Goal: Task Accomplishment & Management: Manage account settings

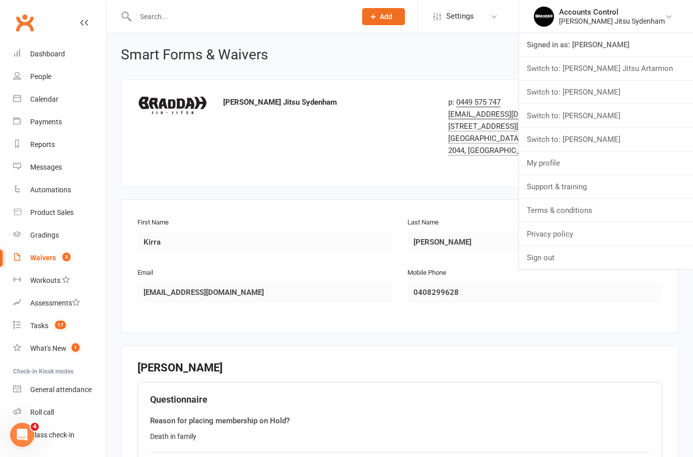
click at [351, 131] on div "Braddah Jiu Jitsu Sydenham p: 0449 575 747 [EMAIL_ADDRESS][DOMAIN_NAME] [STREET…" at bounding box center [400, 133] width 540 height 75
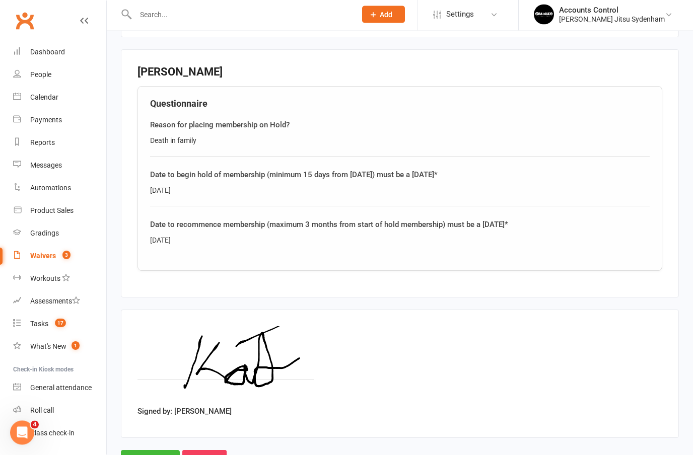
scroll to position [293, 0]
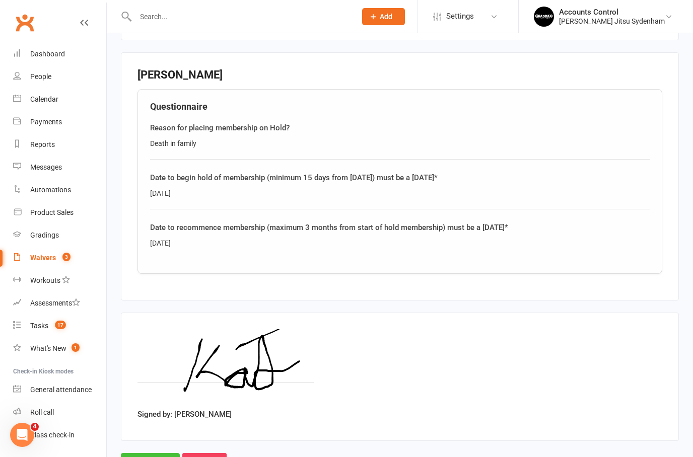
click at [144, 455] on input "Approve" at bounding box center [150, 463] width 59 height 21
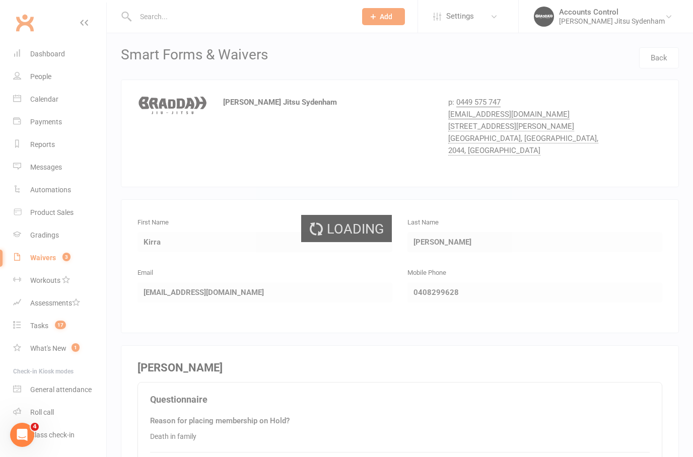
select select "25"
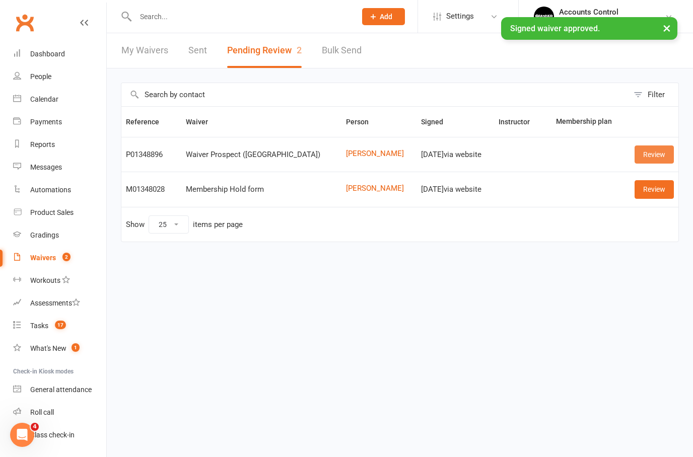
click at [662, 149] on link "Review" at bounding box center [654, 155] width 39 height 18
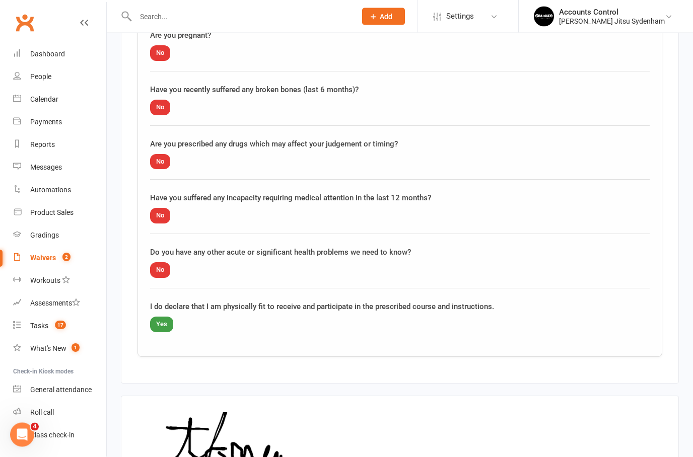
scroll to position [1001, 0]
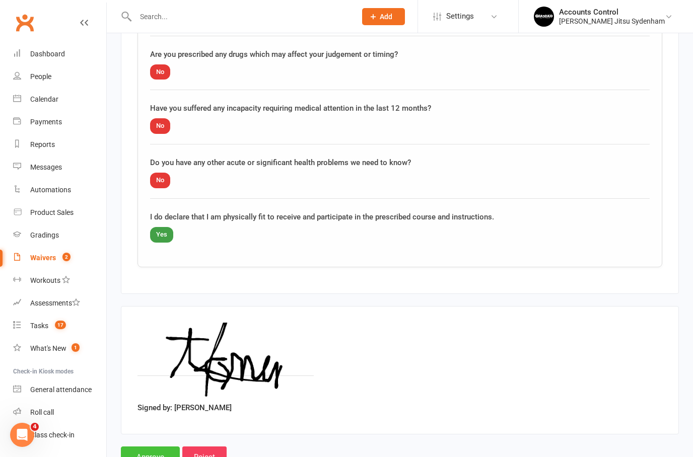
click at [145, 448] on input "Approve" at bounding box center [150, 457] width 59 height 21
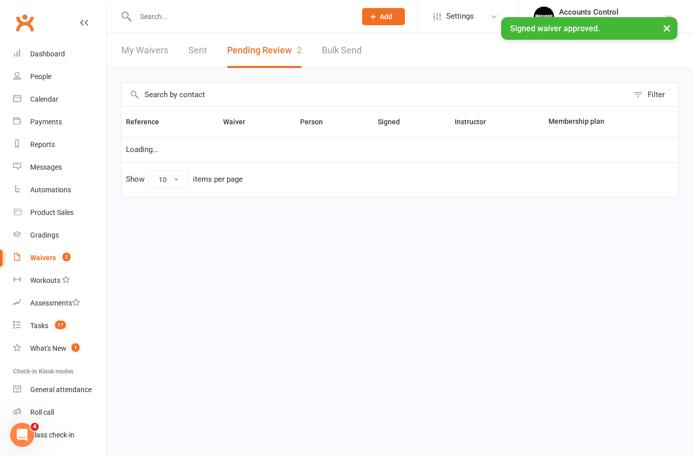
select select "25"
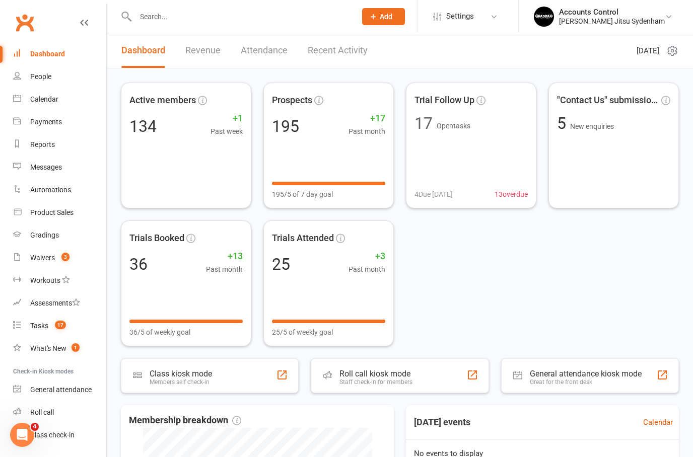
click at [158, 19] on input "text" at bounding box center [240, 17] width 217 height 14
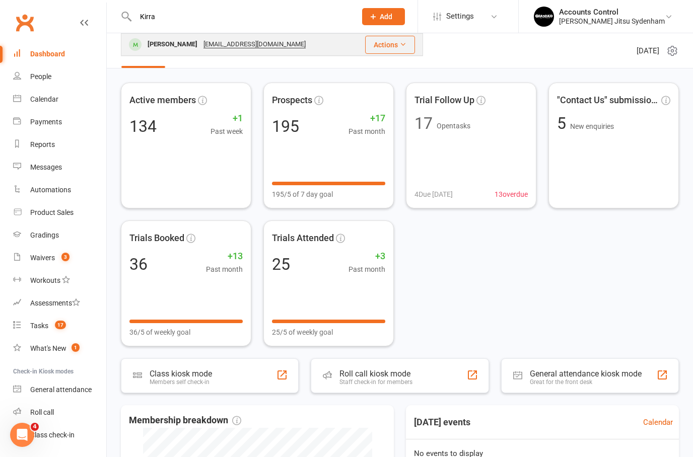
type input "Kirra"
click at [150, 47] on div "[PERSON_NAME]" at bounding box center [173, 44] width 56 height 15
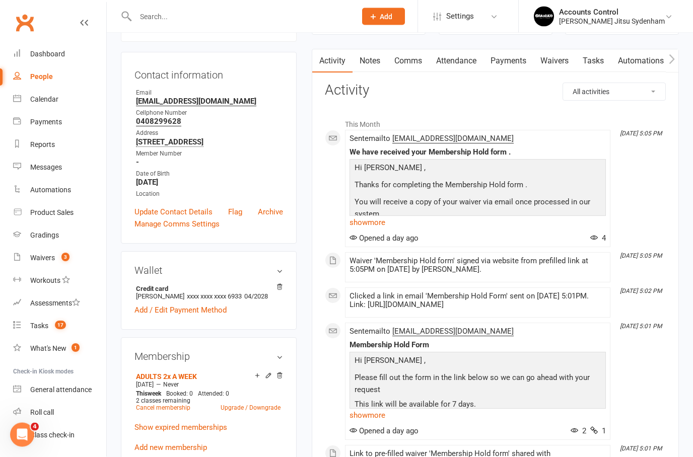
scroll to position [235, 0]
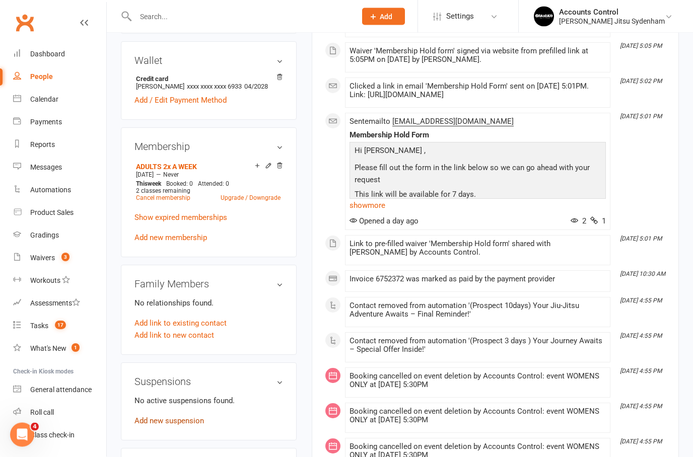
click at [186, 423] on link "Add new suspension" at bounding box center [170, 421] width 70 height 9
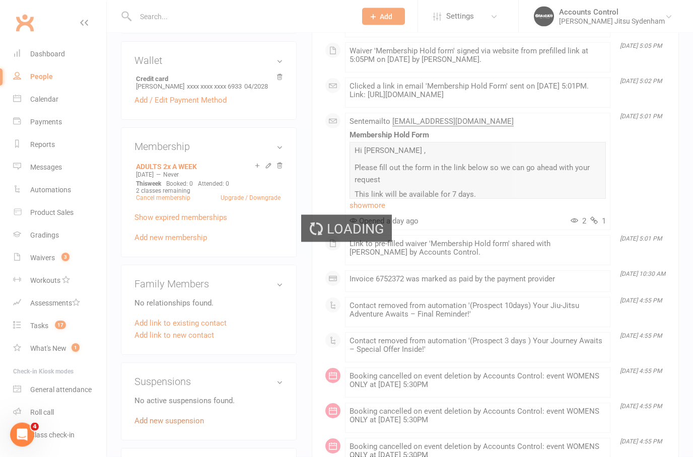
scroll to position [298, 0]
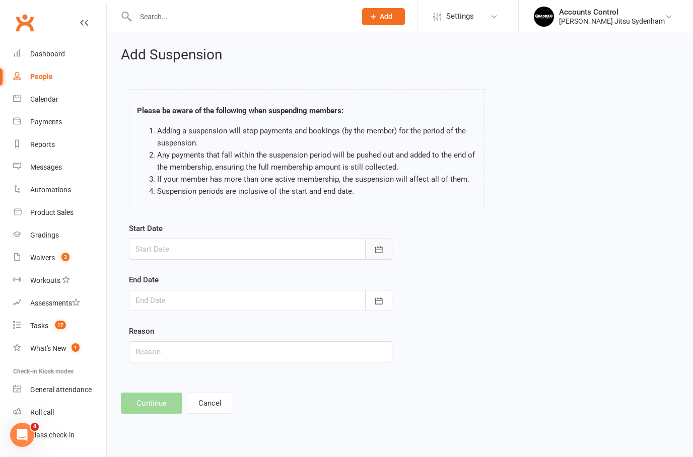
click at [382, 252] on icon "button" at bounding box center [379, 249] width 8 height 7
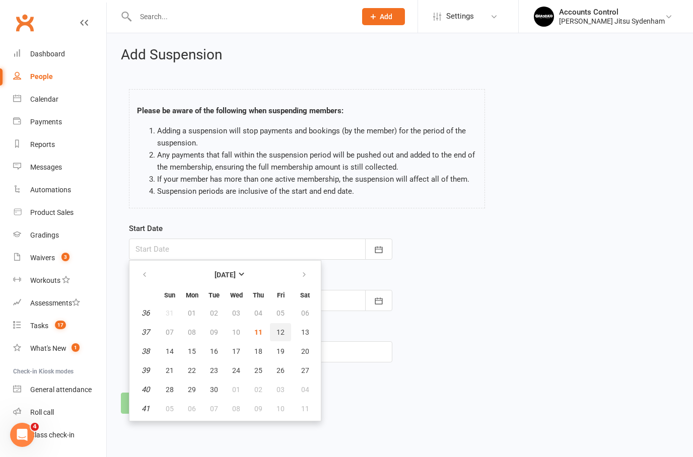
click at [282, 333] on span "12" at bounding box center [281, 332] width 8 height 8
type input "[DATE]"
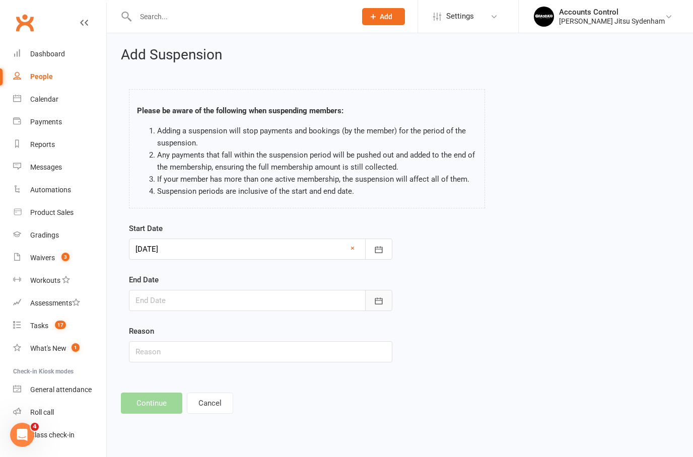
click at [379, 299] on icon "button" at bounding box center [379, 301] width 10 height 10
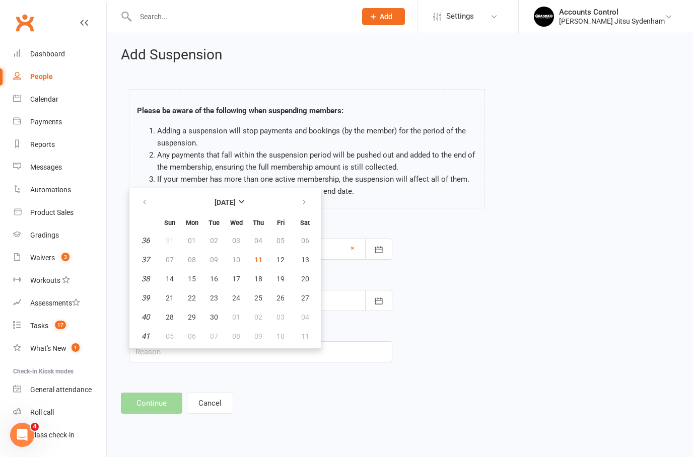
click at [618, 313] on div "Start Date [DATE] [DATE] Sun Mon Tue Wed Thu Fri Sat 36 31 01 02 03 04 05 06 37…" at bounding box center [399, 300] width 557 height 154
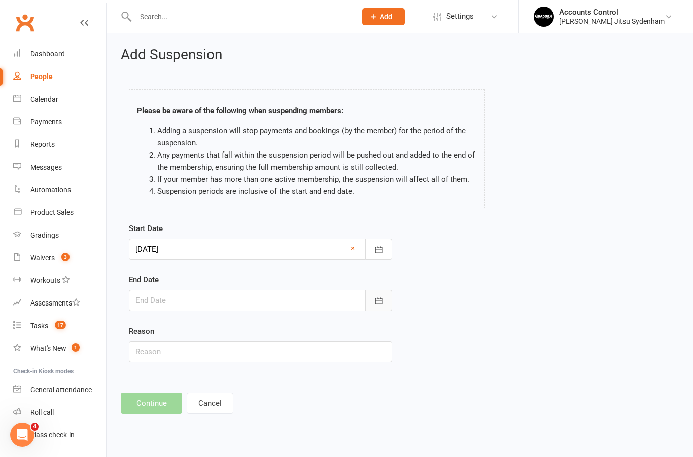
click at [390, 296] on button "button" at bounding box center [378, 300] width 27 height 21
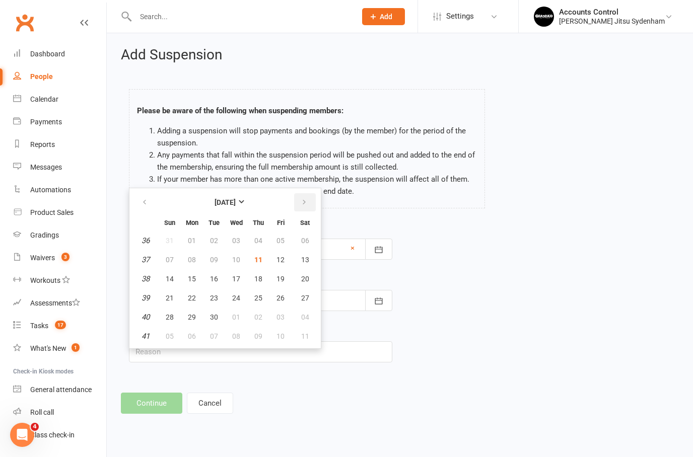
click at [310, 201] on button "button" at bounding box center [305, 202] width 22 height 18
click at [306, 199] on icon "button" at bounding box center [304, 202] width 7 height 8
click at [311, 201] on button "button" at bounding box center [305, 202] width 22 height 18
click at [258, 296] on span "25" at bounding box center [258, 298] width 8 height 8
type input "[DATE]"
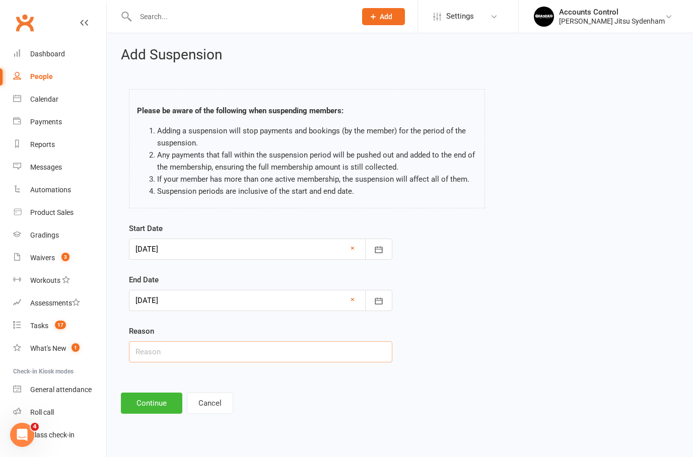
click at [278, 362] on input "text" at bounding box center [260, 352] width 263 height 21
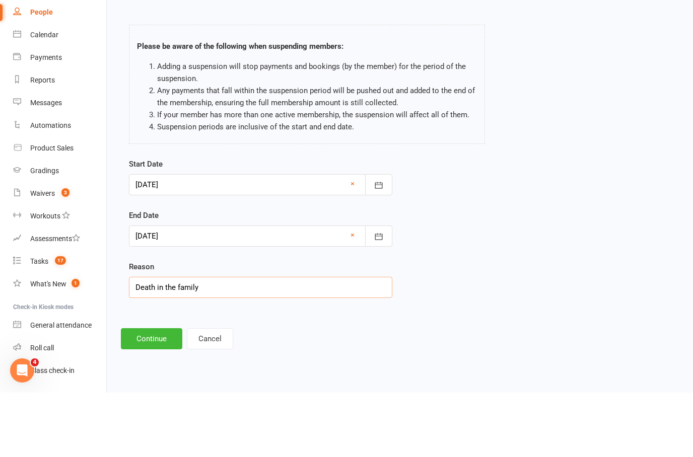
type input "Death in the family"
click at [154, 393] on button "Continue" at bounding box center [151, 403] width 61 height 21
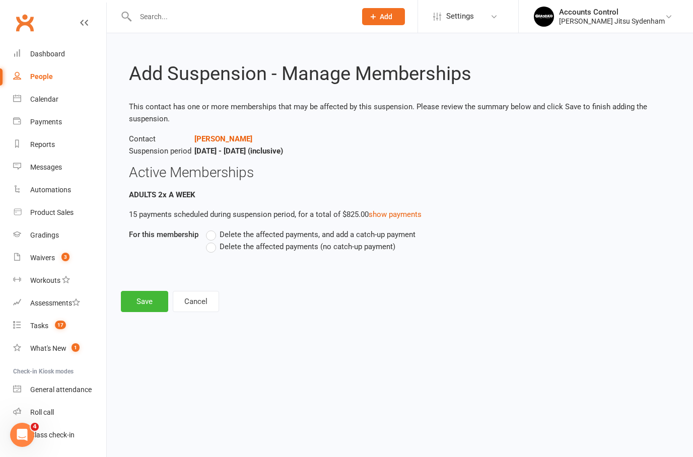
click at [211, 247] on label "Delete the affected payments (no catch-up payment)" at bounding box center [300, 247] width 189 height 12
click at [211, 241] on input "Delete the affected payments (no catch-up payment)" at bounding box center [209, 241] width 7 height 0
click at [137, 297] on button "Save" at bounding box center [144, 301] width 47 height 21
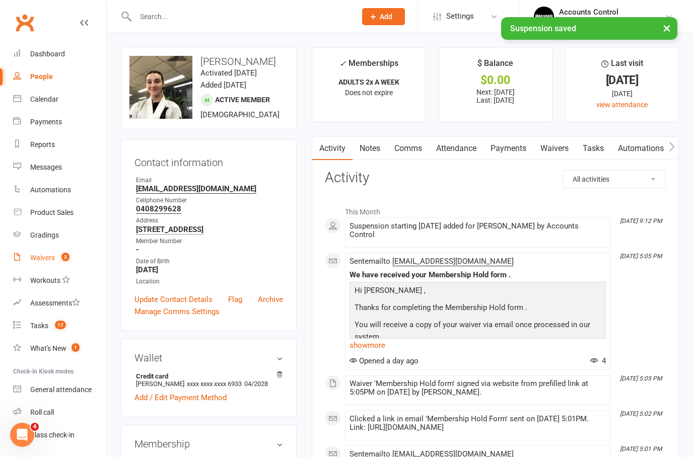
click at [49, 256] on div "Waivers" at bounding box center [42, 258] width 25 height 8
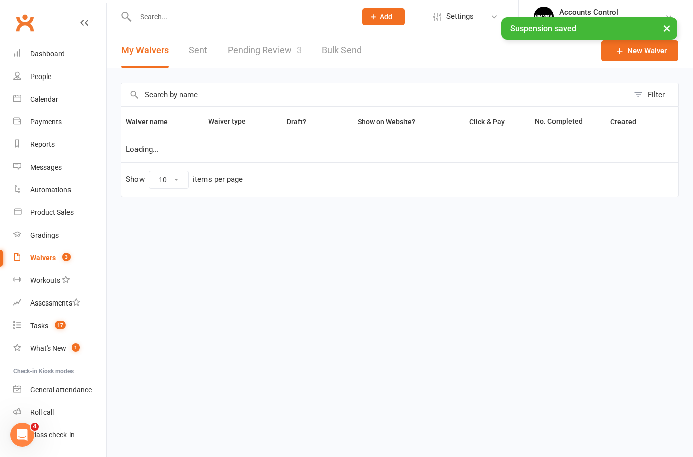
select select "25"
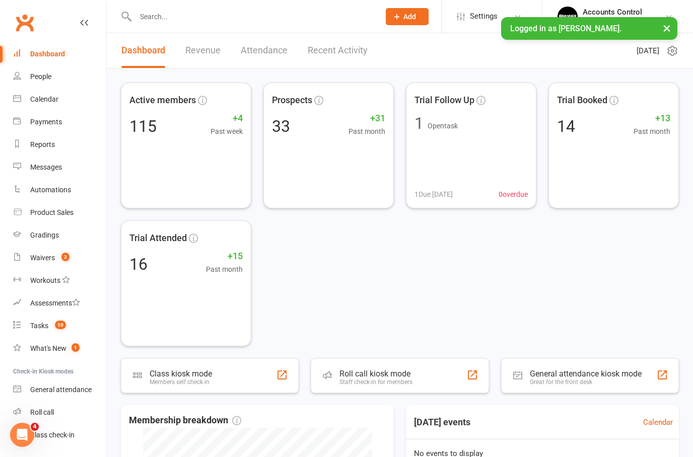
click at [150, 12] on input "text" at bounding box center [252, 17] width 240 height 14
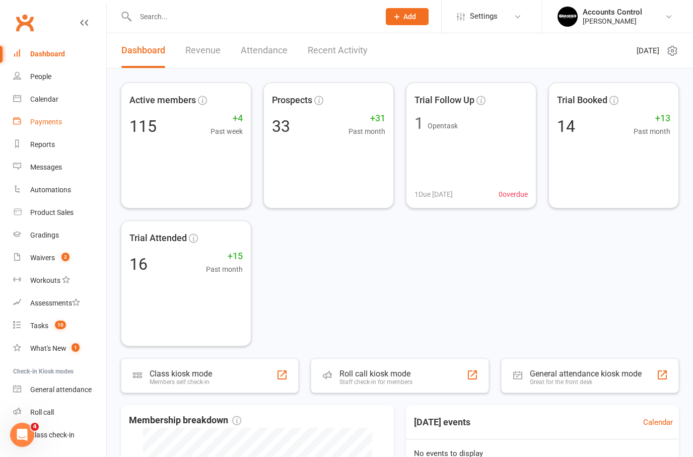
click at [34, 121] on div "Payments" at bounding box center [46, 122] width 32 height 8
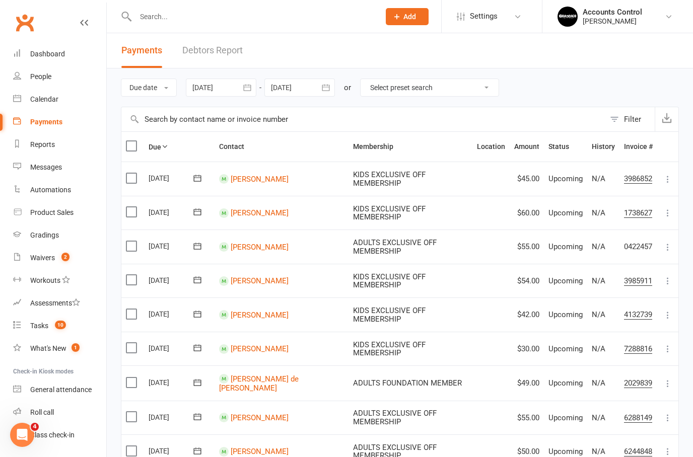
click at [386, 82] on select "Select preset search All failures All skipped payments All pending payments Suc…" at bounding box center [430, 87] width 138 height 17
select select "0"
type input "11 Sep 2025"
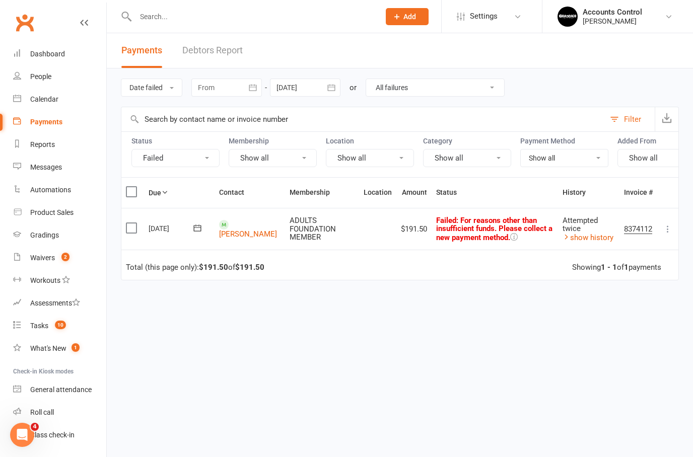
click at [194, 225] on icon at bounding box center [197, 228] width 10 height 10
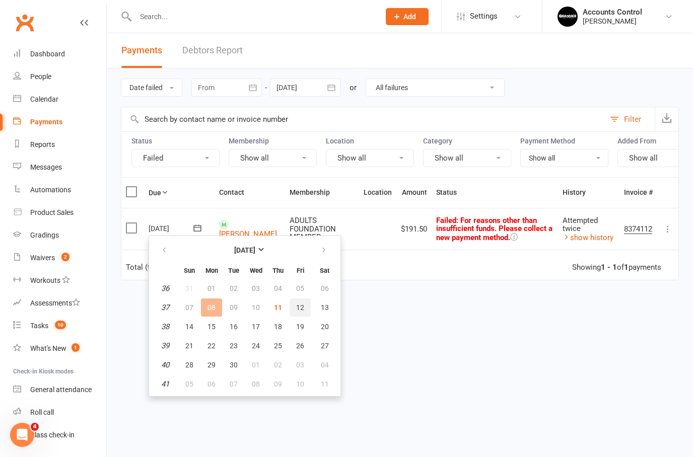
click at [292, 308] on button "12" at bounding box center [300, 308] width 21 height 18
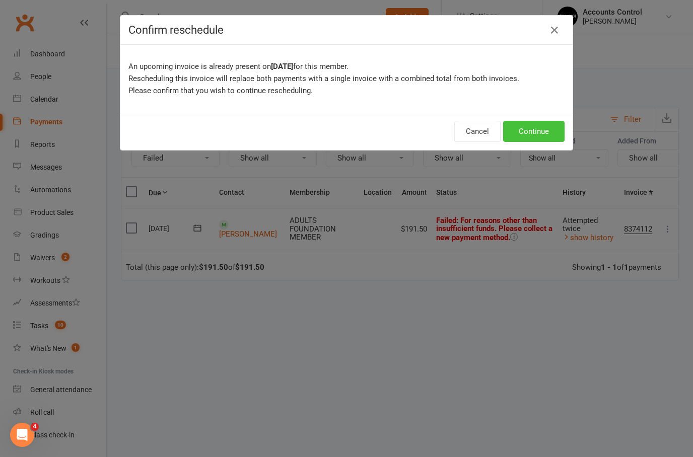
click at [510, 133] on button "Continue" at bounding box center [533, 131] width 61 height 21
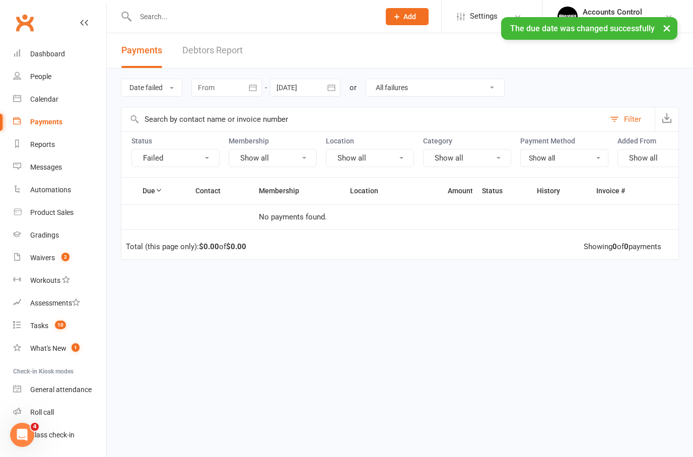
click at [164, 23] on input "text" at bounding box center [252, 17] width 240 height 14
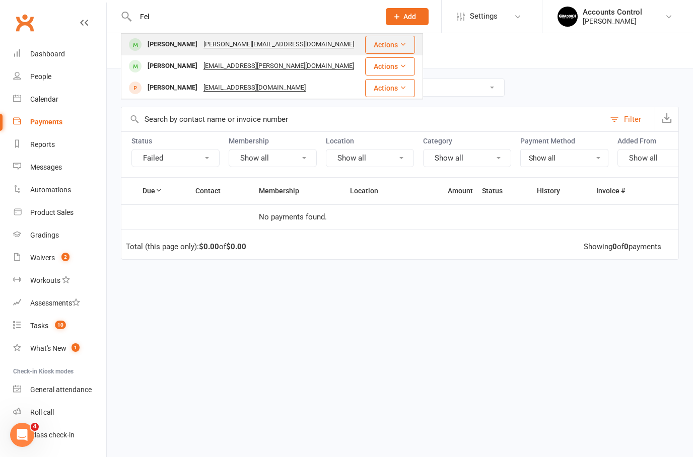
type input "Fel"
click at [161, 41] on div "Felicity Zare" at bounding box center [173, 44] width 56 height 15
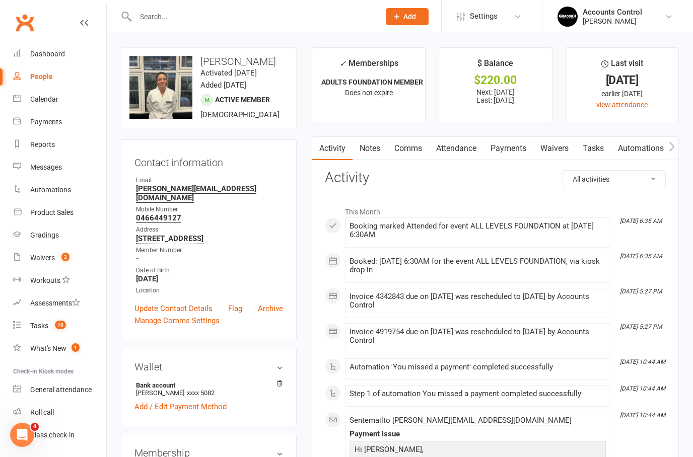
click at [515, 149] on link "Payments" at bounding box center [509, 148] width 50 height 23
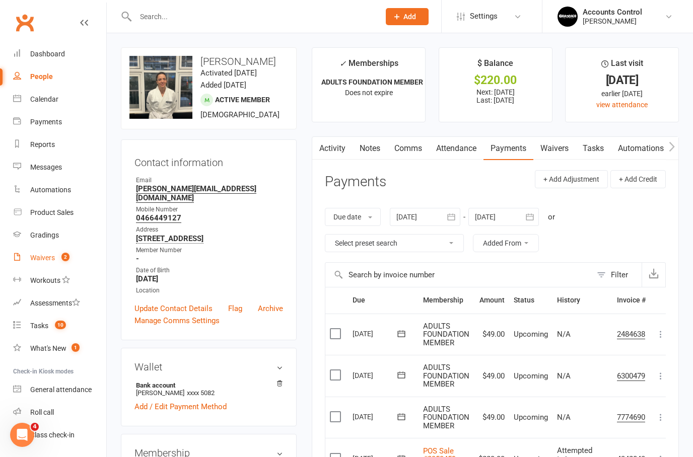
click at [51, 263] on link "Waivers 2" at bounding box center [59, 258] width 93 height 23
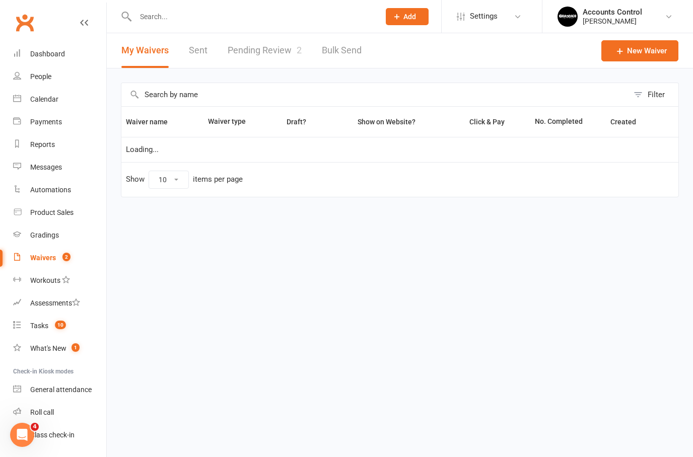
click at [251, 50] on link "Pending Review 2" at bounding box center [265, 50] width 74 height 35
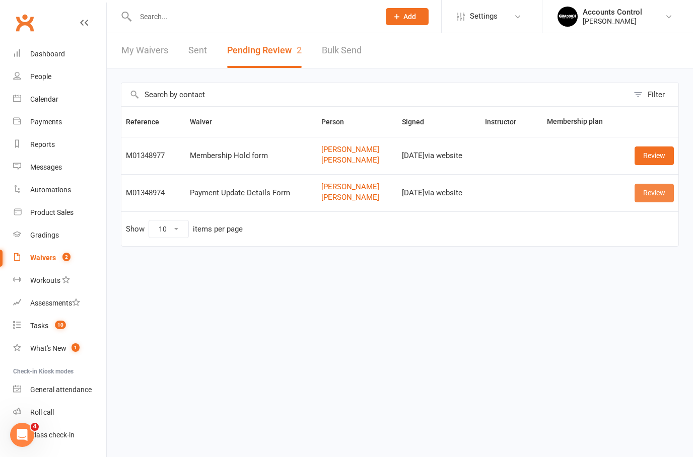
click at [652, 190] on link "Review" at bounding box center [654, 193] width 39 height 18
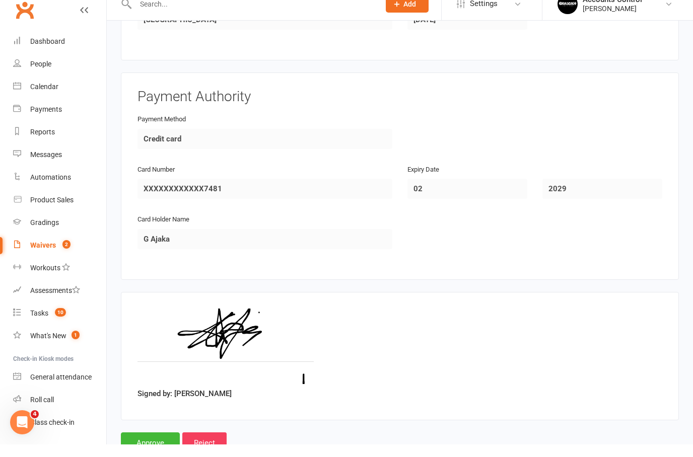
scroll to position [793, 0]
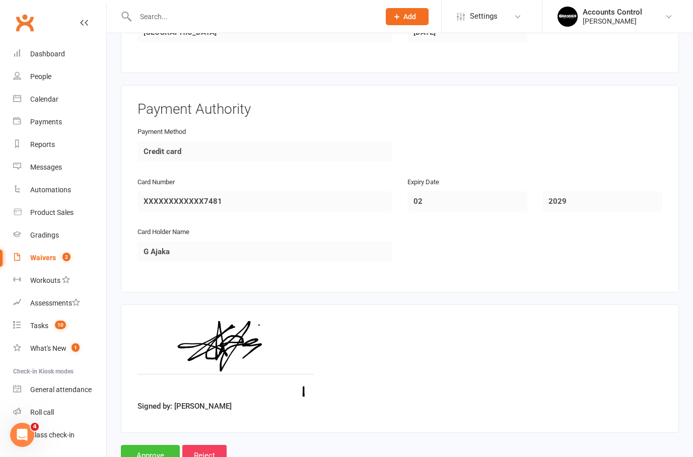
click at [139, 447] on input "Approve" at bounding box center [150, 455] width 59 height 21
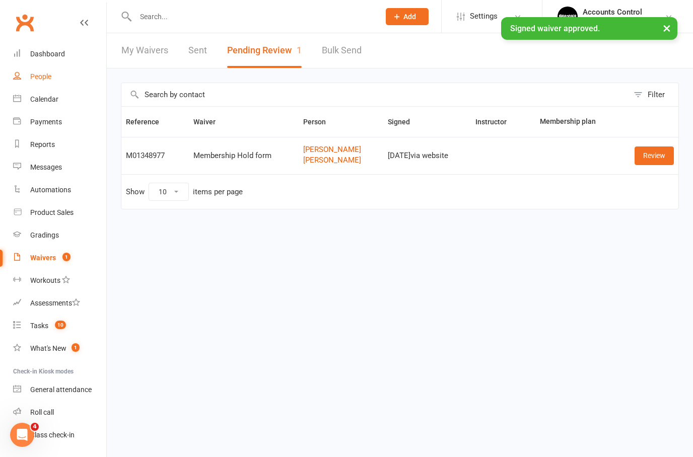
click at [32, 68] on link "People" at bounding box center [59, 76] width 93 height 23
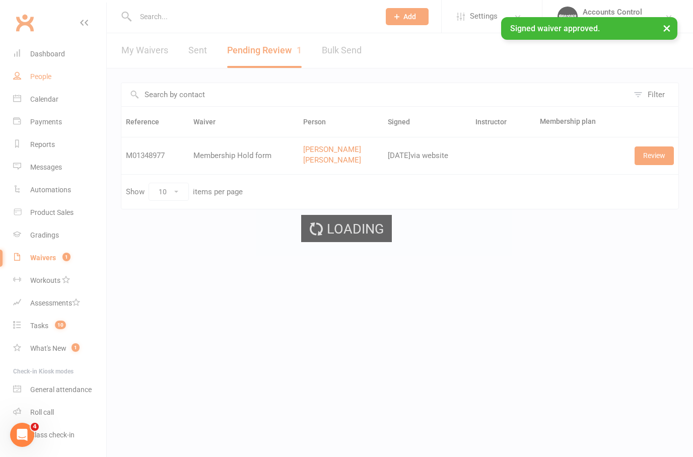
select select "100"
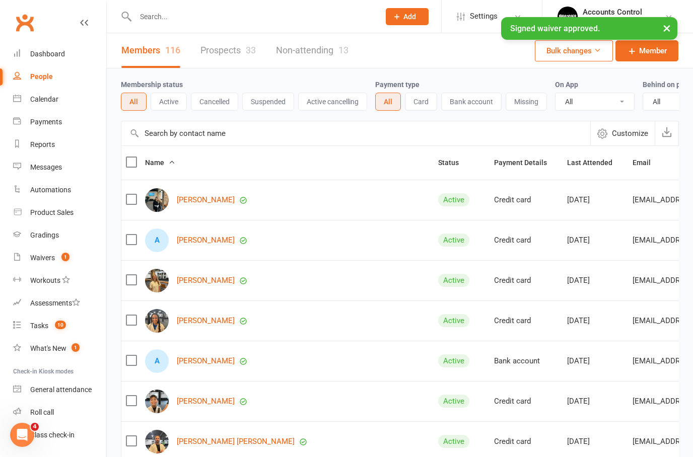
click at [170, 10] on input "text" at bounding box center [252, 17] width 240 height 14
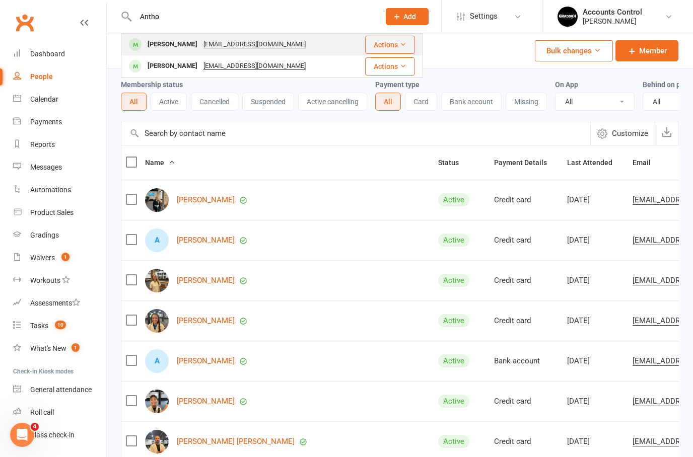
type input "Antho"
click at [161, 39] on div "Anthony Ajaka" at bounding box center [173, 44] width 56 height 15
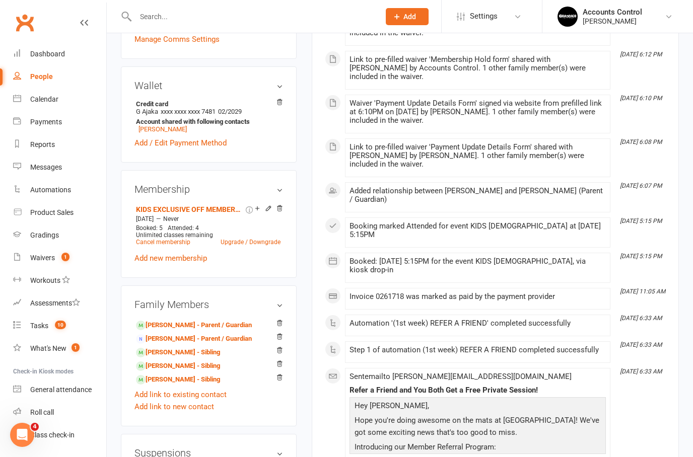
scroll to position [289, 0]
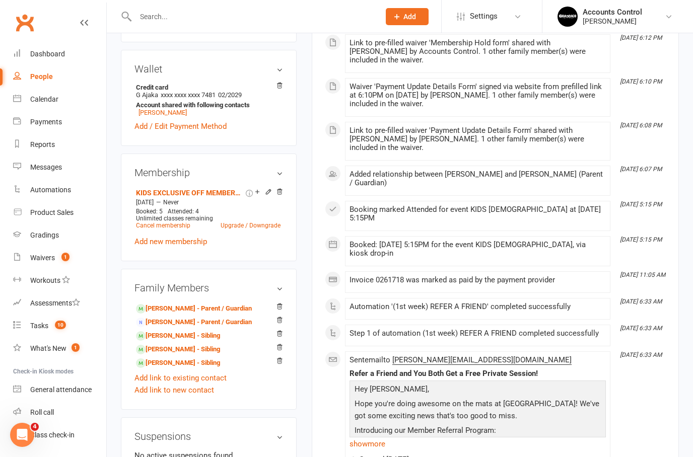
click at [284, 317] on div "Family Members Joseph Ajaka - Parent / Guardian Gaby Ajaka - Parent / Guardian …" at bounding box center [209, 339] width 176 height 141
click at [284, 320] on div "Family Members Joseph Ajaka - Parent / Guardian Gaby Ajaka - Parent / Guardian …" at bounding box center [209, 339] width 176 height 141
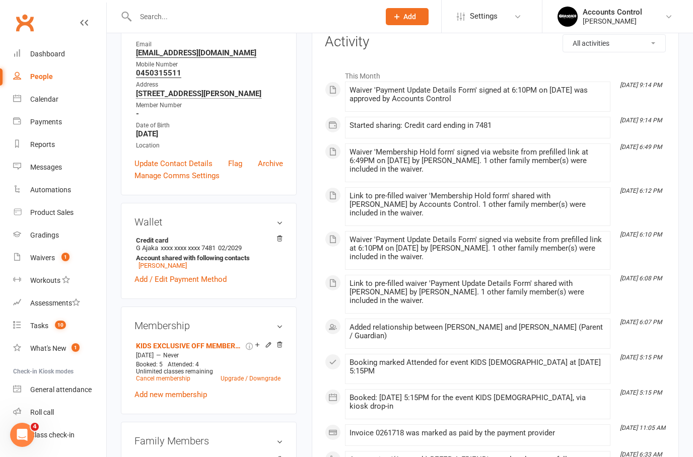
scroll to position [0, 0]
